Goal: Navigation & Orientation: Find specific page/section

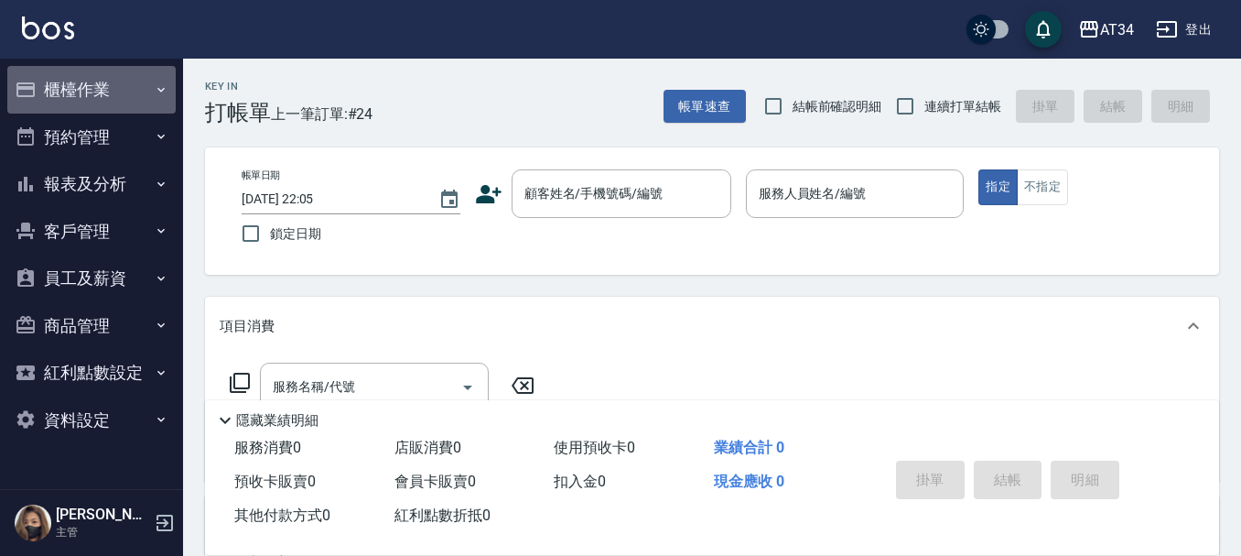
click at [110, 86] on button "櫃檯作業" at bounding box center [91, 90] width 168 height 48
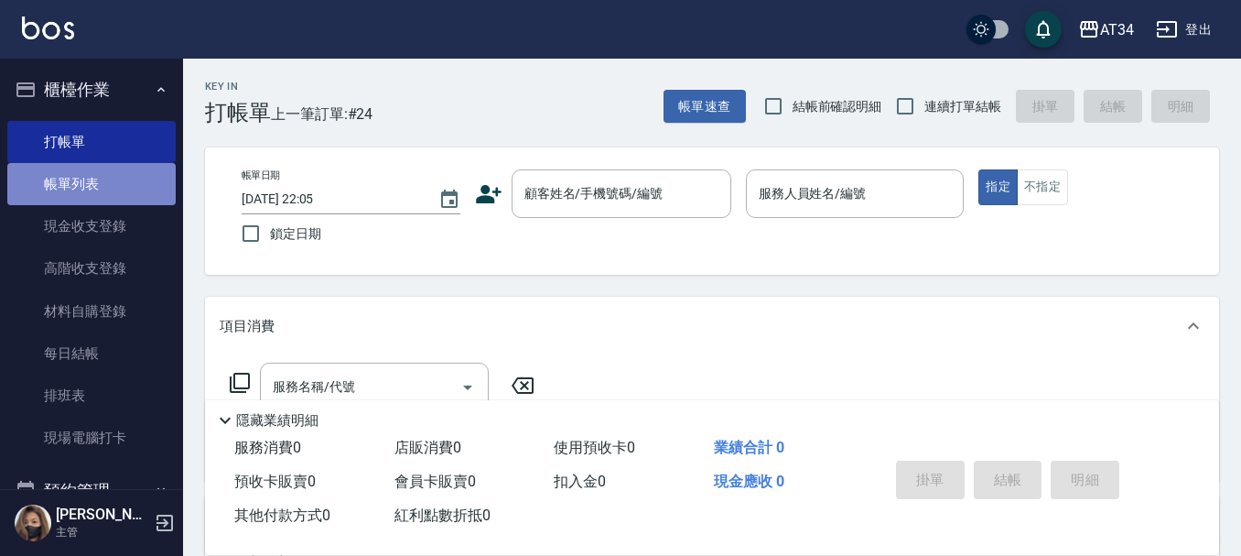
click at [120, 168] on link "帳單列表" at bounding box center [91, 184] width 168 height 42
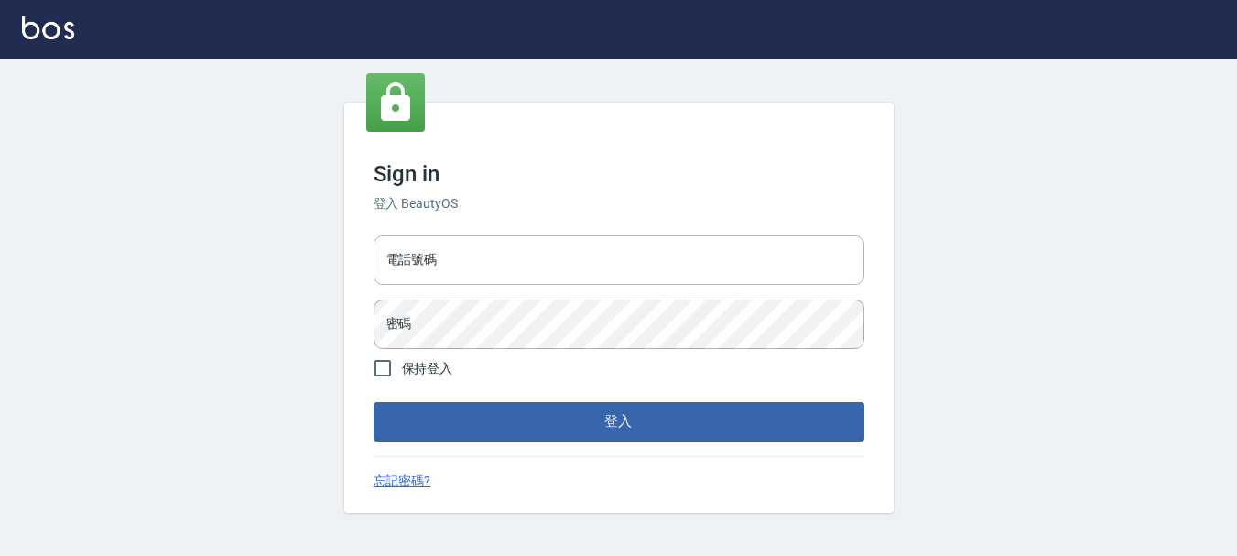
scroll to position [1, 0]
click at [483, 278] on input "電話號碼" at bounding box center [618, 258] width 491 height 49
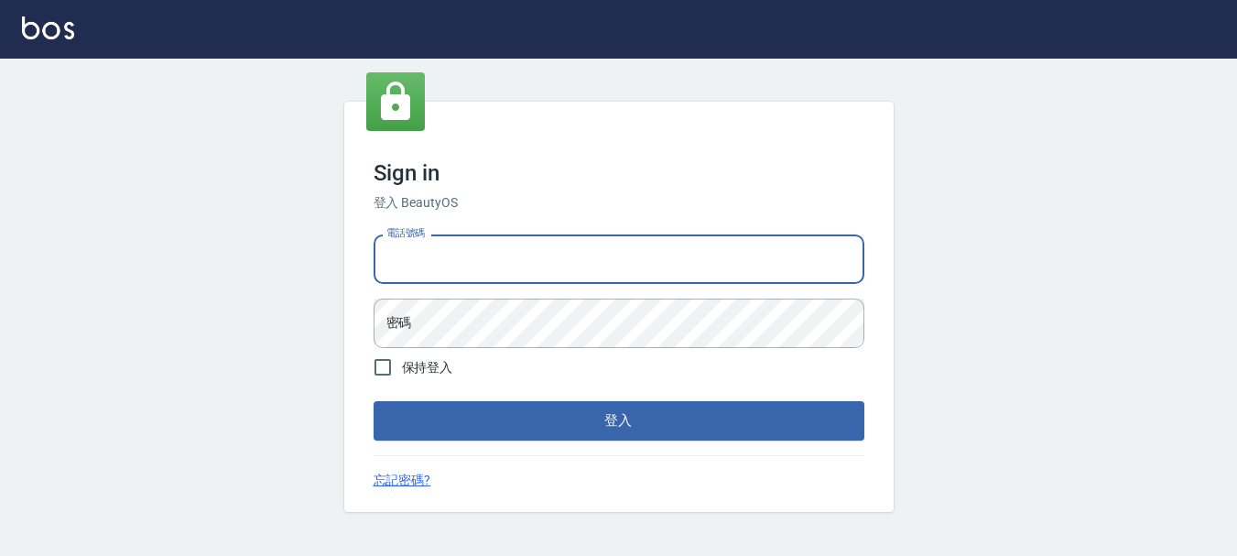
type input "0928200634"
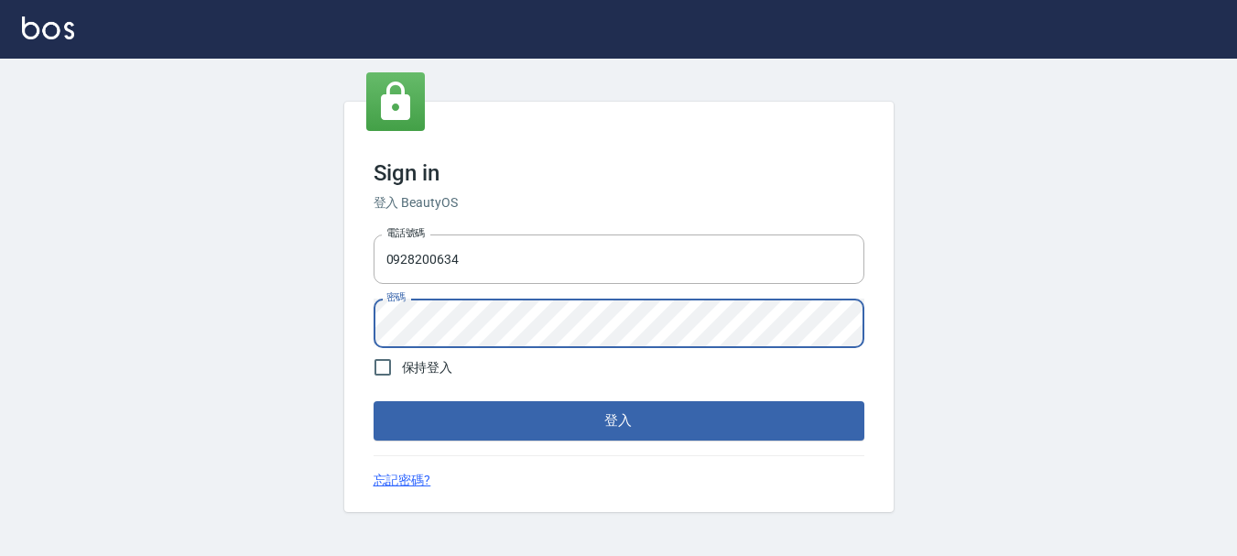
click at [373, 401] on button "登入" at bounding box center [618, 420] width 491 height 38
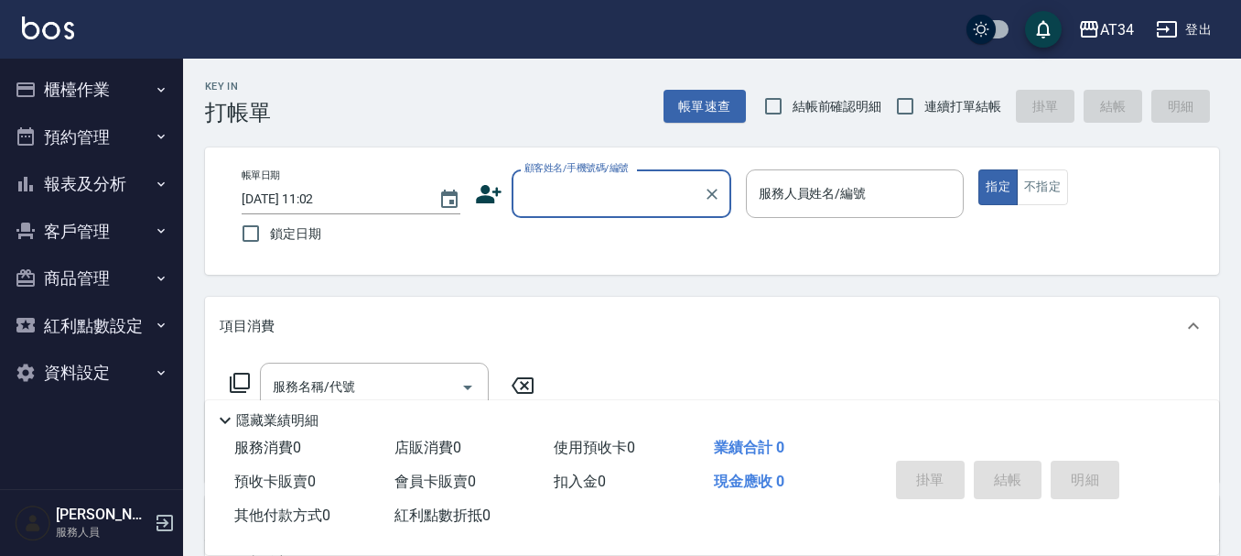
click at [119, 124] on button "預約管理" at bounding box center [91, 137] width 168 height 48
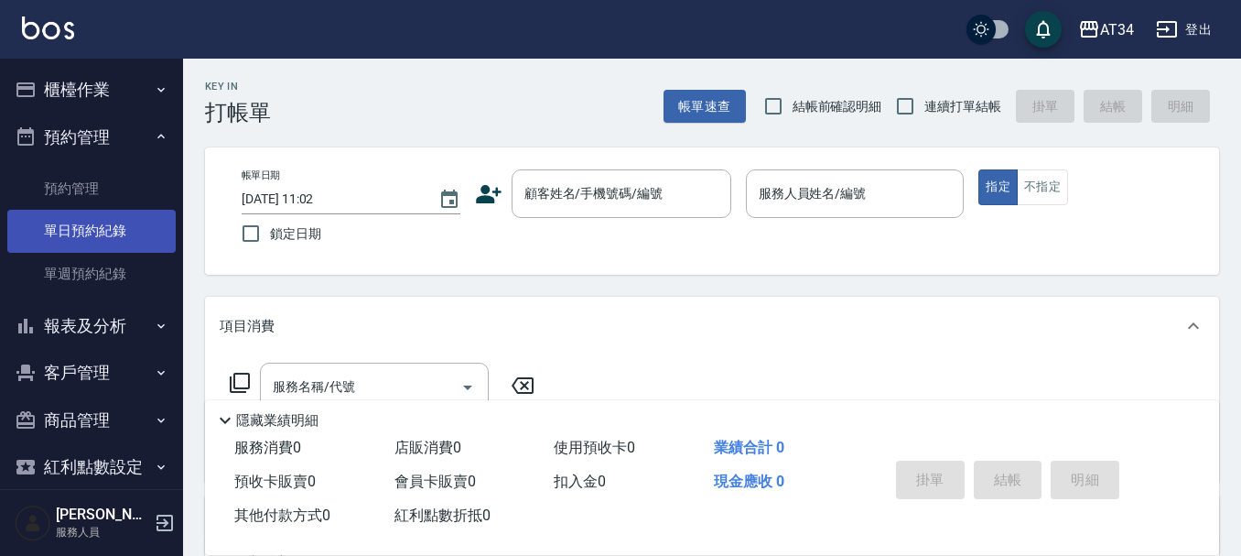
click at [94, 227] on link "單日預約紀錄" at bounding box center [91, 231] width 168 height 42
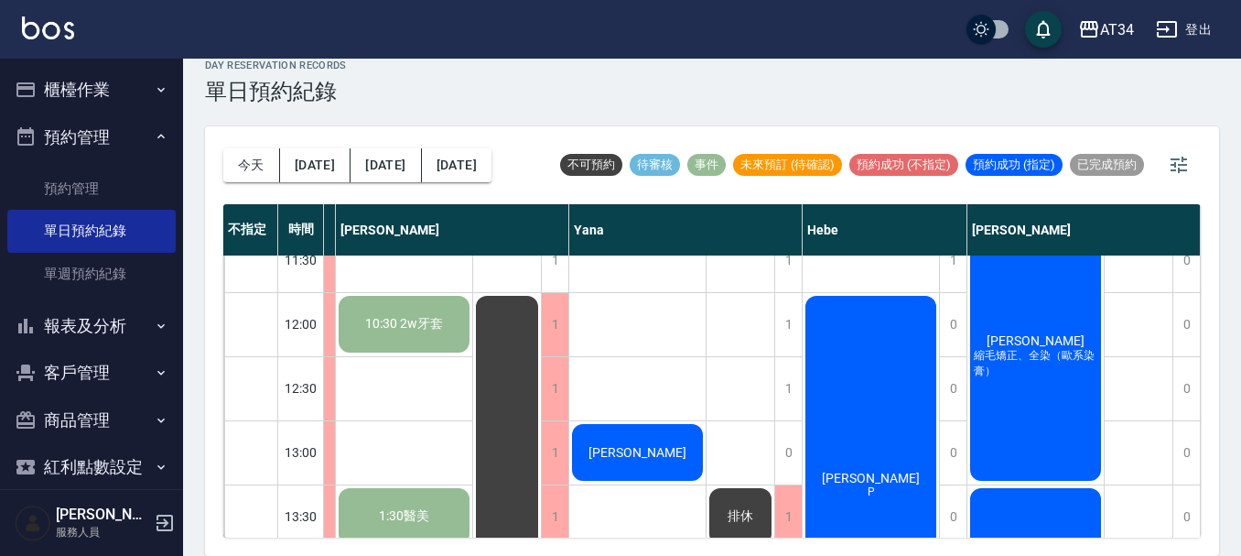
scroll to position [0, 1027]
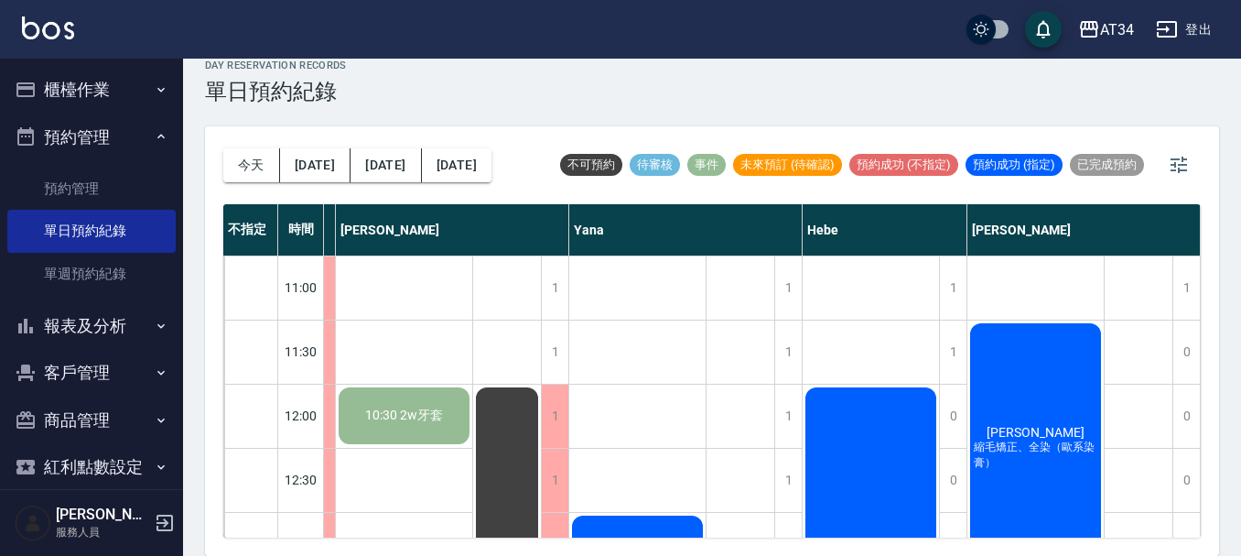
click at [116, 89] on button "櫃檯作業" at bounding box center [91, 90] width 168 height 48
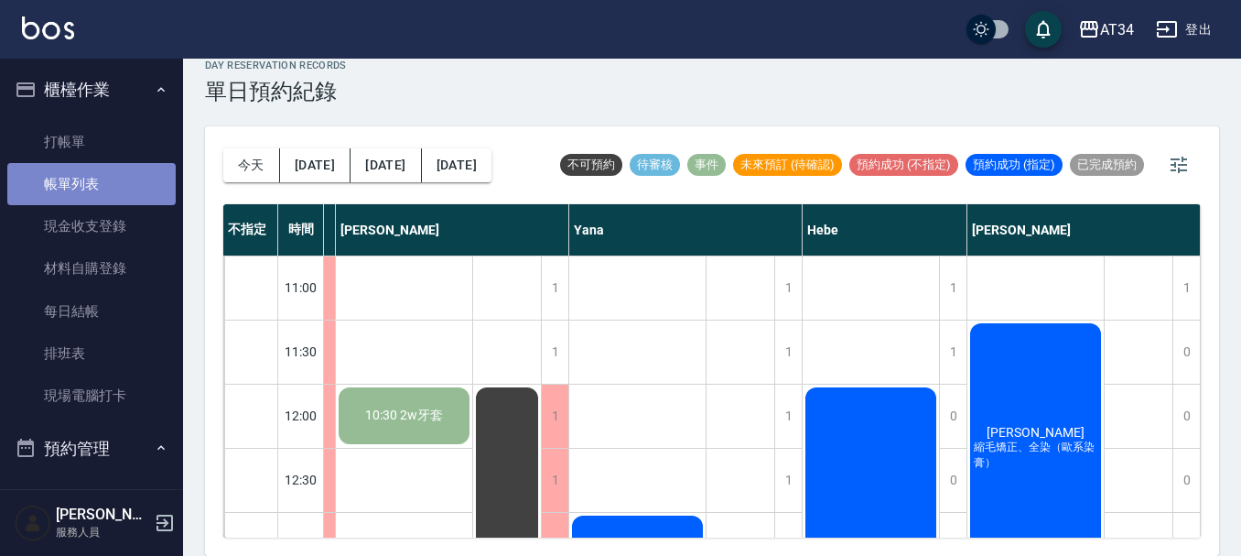
click at [119, 194] on link "帳單列表" at bounding box center [91, 184] width 168 height 42
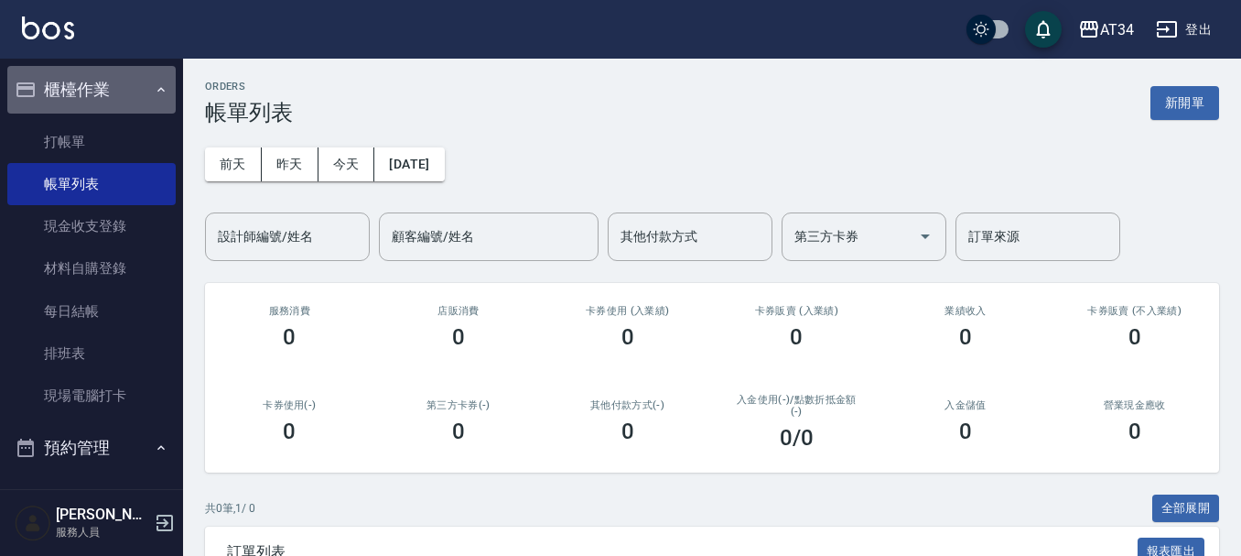
click at [128, 83] on button "櫃檯作業" at bounding box center [91, 90] width 168 height 48
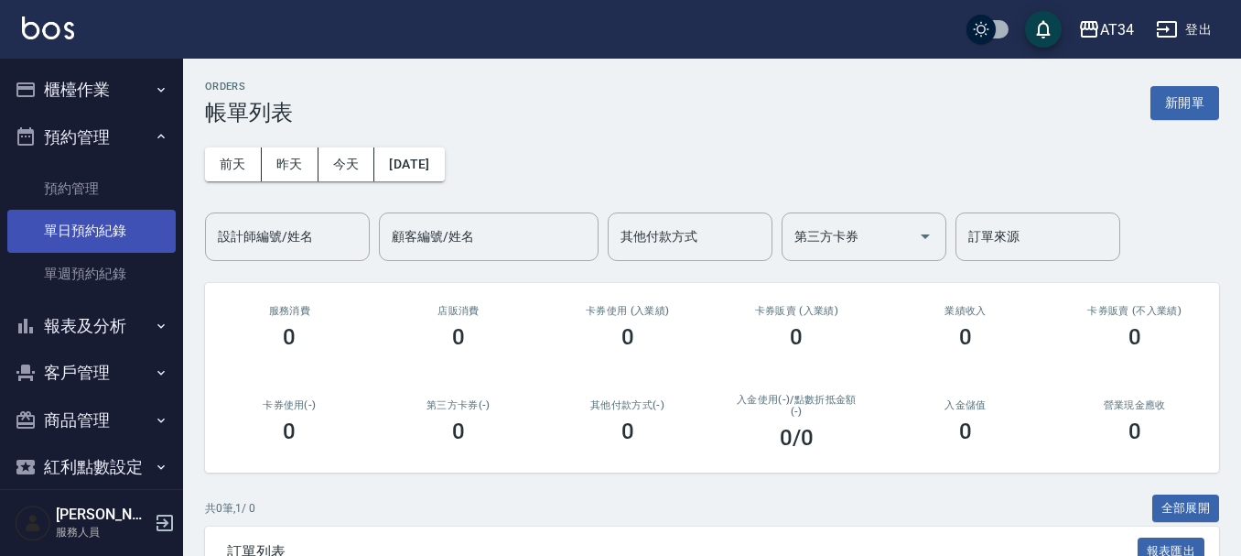
click at [121, 224] on link "單日預約紀錄" at bounding box center [91, 231] width 168 height 42
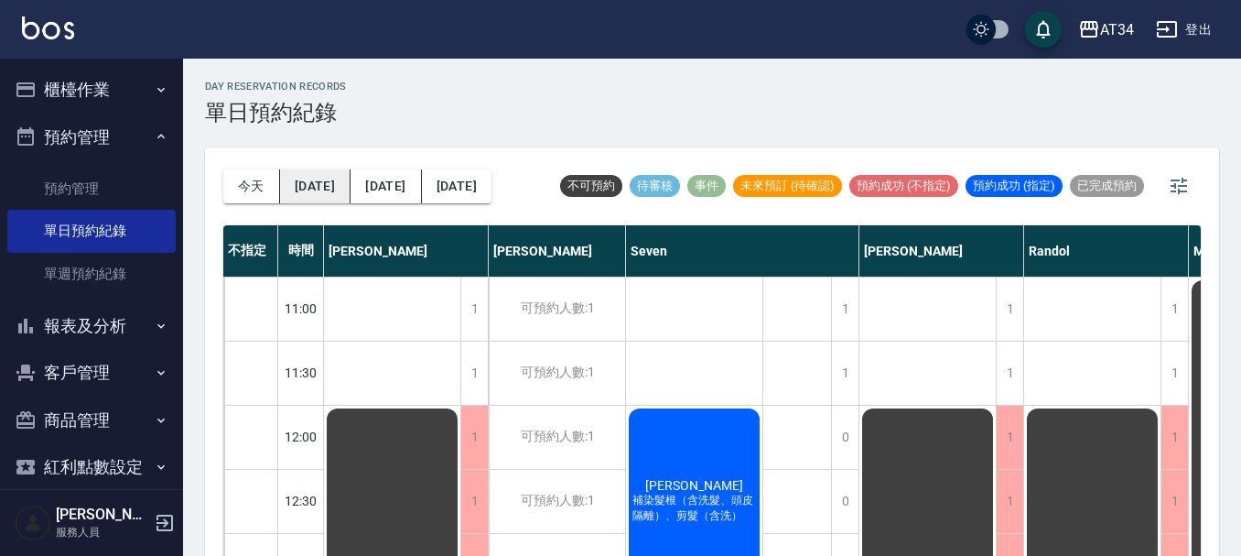
click at [315, 191] on button "明天" at bounding box center [315, 186] width 70 height 34
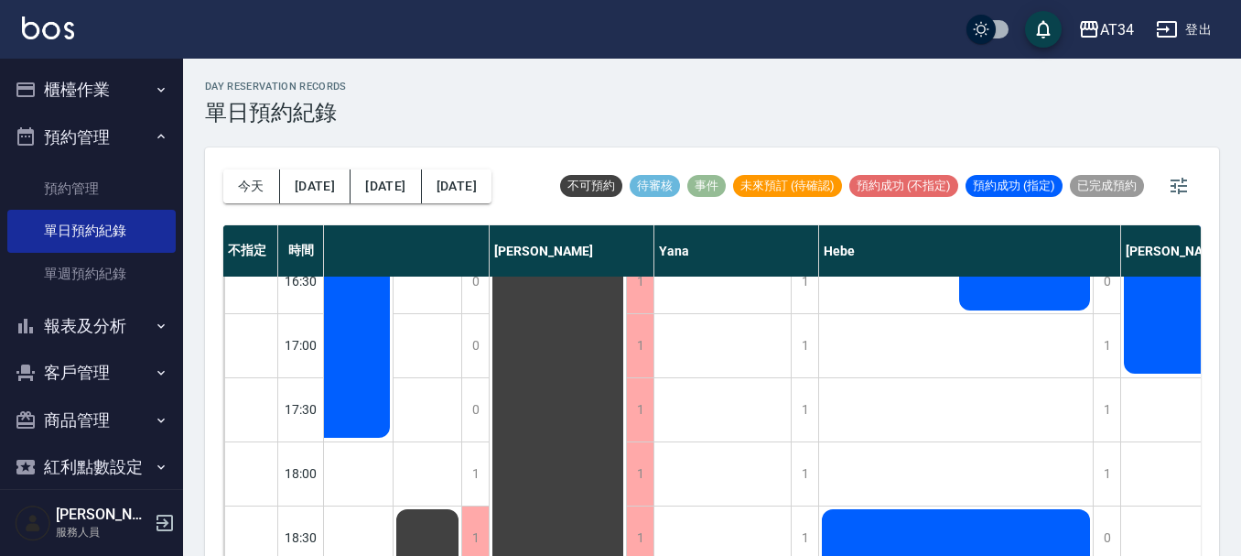
scroll to position [886, 1235]
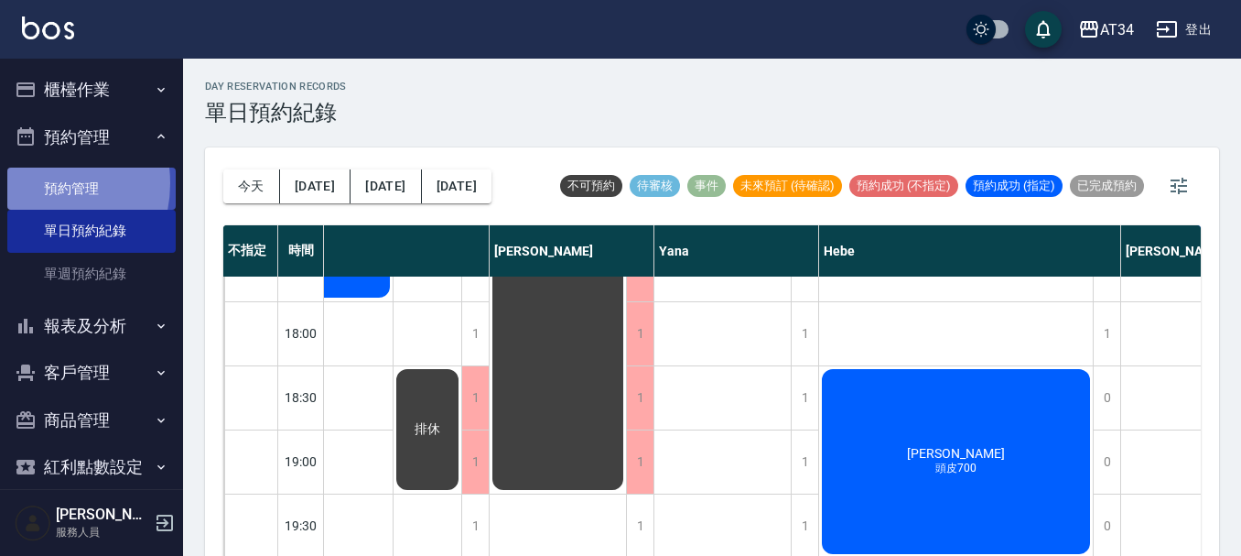
click at [31, 183] on link "預約管理" at bounding box center [91, 188] width 168 height 42
